Goal: Task Accomplishment & Management: Use online tool/utility

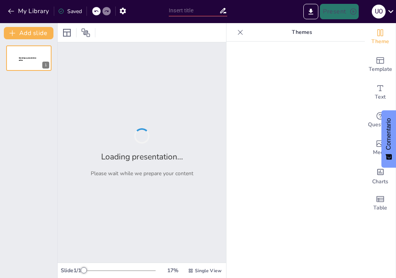
type input "El Perfil del Investigador: Características y Competencias Clave"
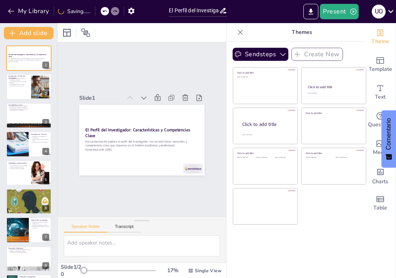
checkbox input "true"
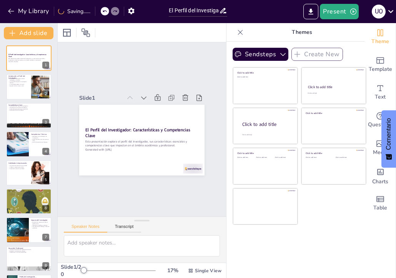
checkbox input "true"
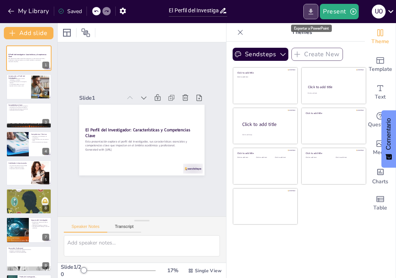
click at [310, 14] on icon "Export to PowerPoint" at bounding box center [311, 12] width 8 height 8
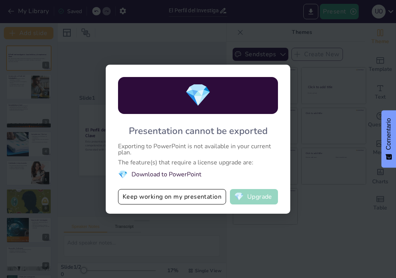
click at [245, 202] on button "💎 Upgrade" at bounding box center [254, 196] width 48 height 15
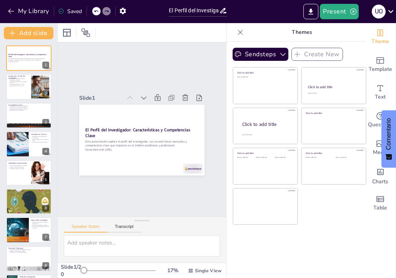
click at [387, 12] on icon at bounding box center [391, 11] width 10 height 10
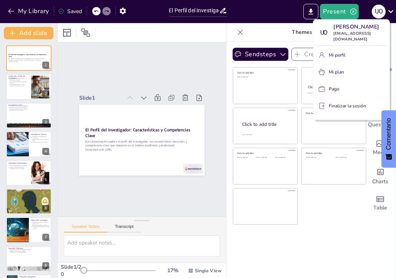
click at [242, 9] on div at bounding box center [198, 139] width 396 height 278
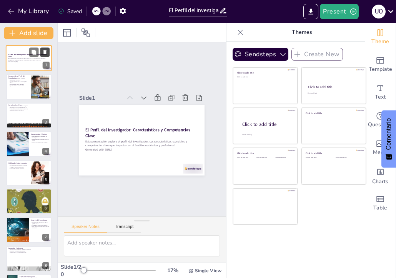
checkbox input "true"
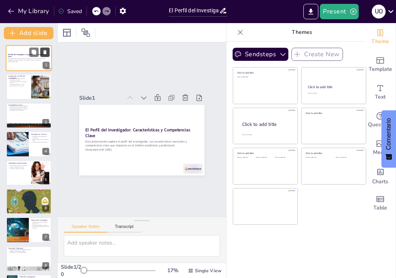
checkbox input "true"
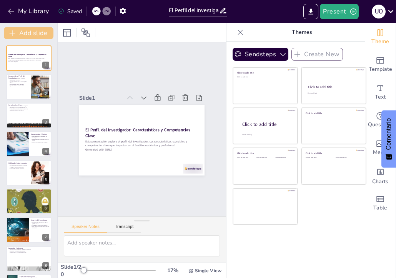
checkbox input "true"
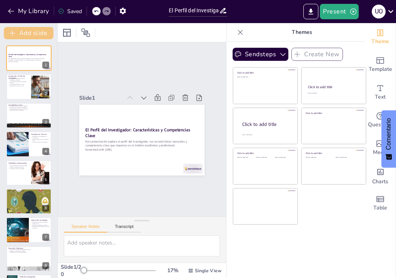
checkbox input "true"
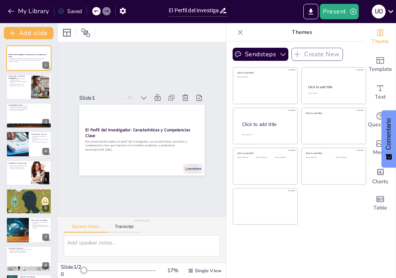
checkbox input "true"
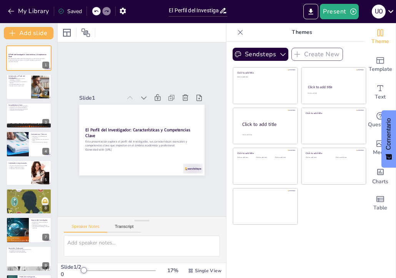
checkbox input "true"
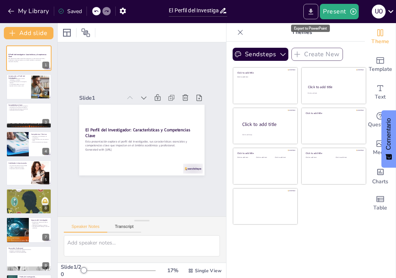
click at [309, 18] on button "Export to PowerPoint" at bounding box center [310, 11] width 15 height 15
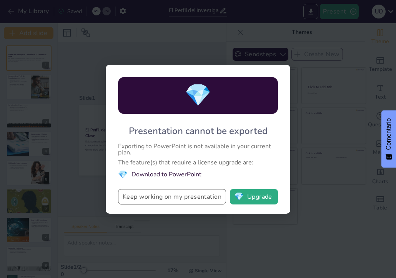
click at [170, 194] on button "Keep working on my presentation" at bounding box center [172, 196] width 108 height 15
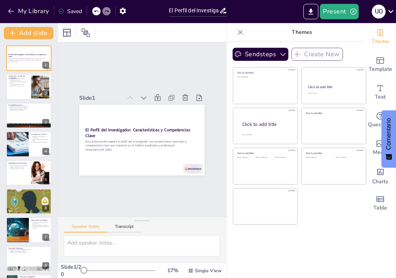
checkbox input "true"
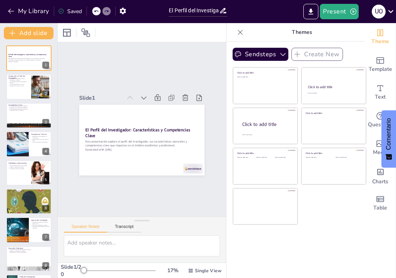
checkbox input "true"
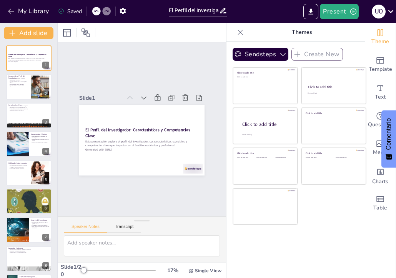
checkbox input "true"
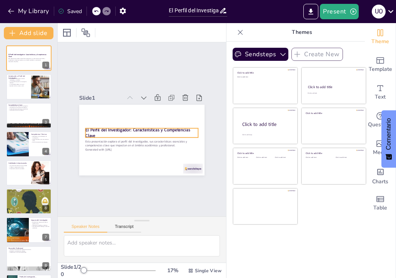
checkbox input "true"
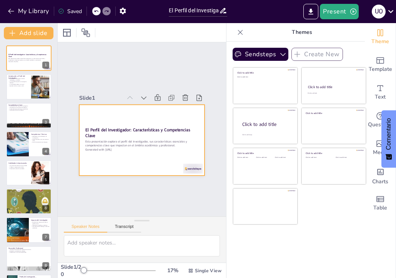
checkbox input "true"
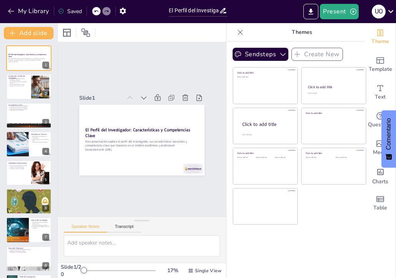
checkbox input "true"
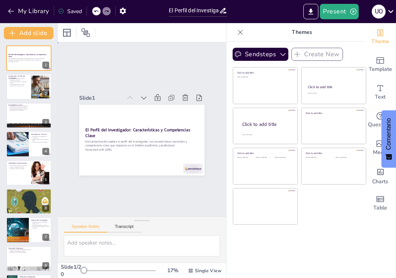
click at [175, 58] on div "Slide 1 El Perfil del Investigador: Características y Competencias Clave Esta p…" at bounding box center [142, 129] width 174 height 168
checkbox input "true"
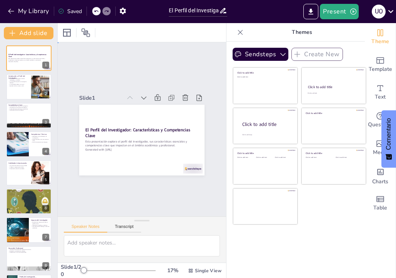
checkbox input "true"
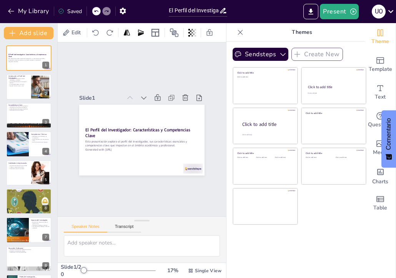
checkbox input "true"
click at [203, 64] on div "Slide 1 El Perfil del Investigador: Características y Competencias Clave Esta p…" at bounding box center [142, 128] width 238 height 239
checkbox input "true"
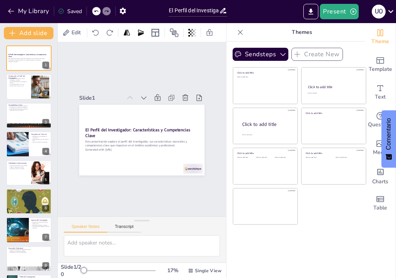
checkbox input "true"
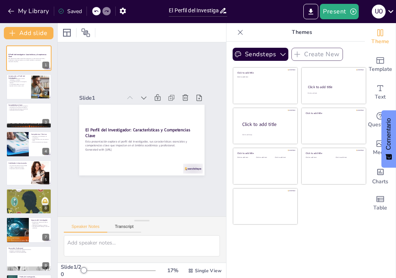
checkbox input "true"
click at [342, 15] on button "Present" at bounding box center [339, 11] width 38 height 15
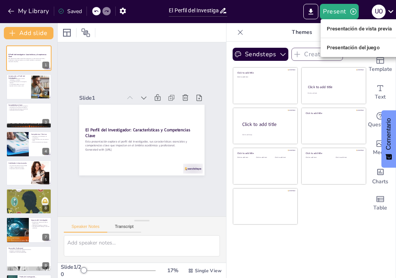
click at [349, 26] on font "Presentación de vista previa" at bounding box center [359, 29] width 65 height 6
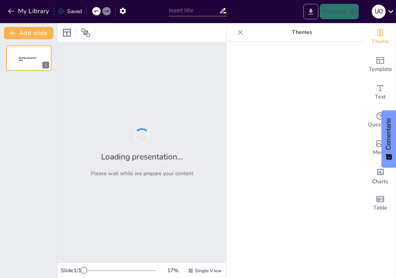
type input "El Perfil del Investigador: Características y Competencias Clave"
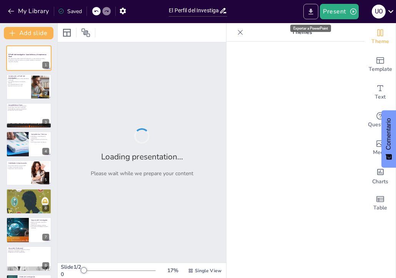
checkbox input "true"
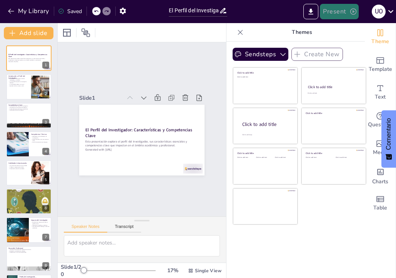
click at [337, 15] on button "Present" at bounding box center [339, 11] width 38 height 15
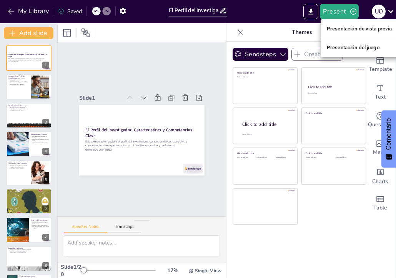
drag, startPoint x: 344, startPoint y: 47, endPoint x: 352, endPoint y: 19, distance: 29.1
click at [344, 45] on font "Presentación del juego" at bounding box center [353, 48] width 53 height 6
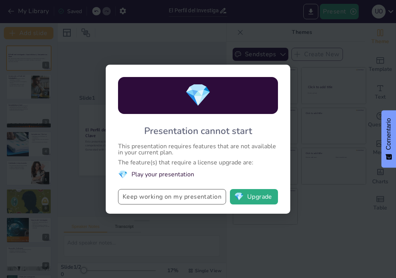
click at [198, 197] on button "Keep working on my presentation" at bounding box center [172, 196] width 108 height 15
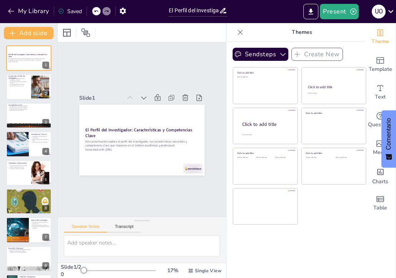
click at [337, 20] on div "Present U O" at bounding box center [313, 11] width 165 height 23
click at [350, 11] on icon "button" at bounding box center [353, 12] width 8 height 8
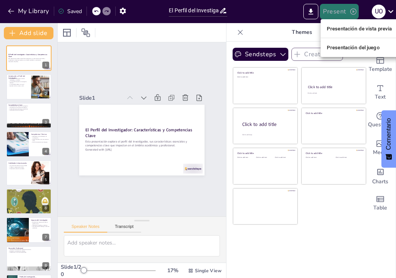
click at [350, 11] on div at bounding box center [198, 139] width 396 height 278
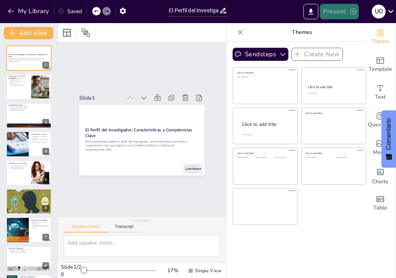
click at [347, 9] on button "Present" at bounding box center [339, 11] width 38 height 15
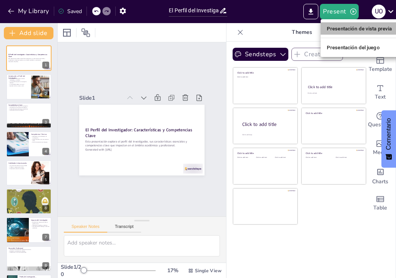
click at [334, 29] on font "Presentación de vista previa" at bounding box center [359, 29] width 65 height 6
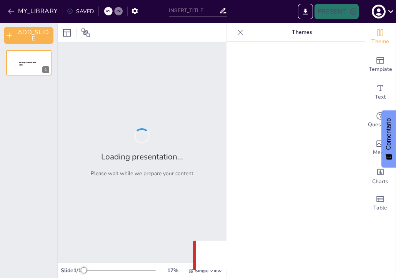
type input "El Perfil del Investigador: Características y Competencias Clave"
